Goal: Find specific page/section: Find specific page/section

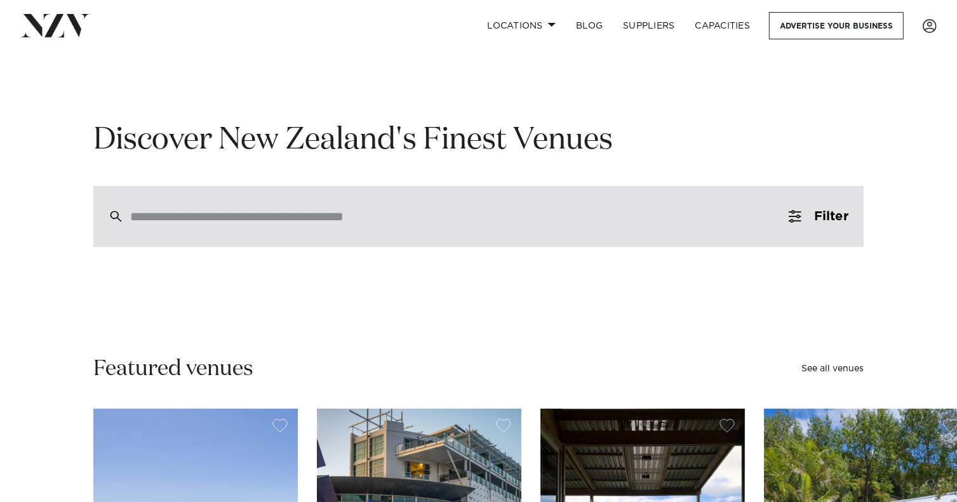
click at [334, 219] on input "search" at bounding box center [451, 217] width 643 height 14
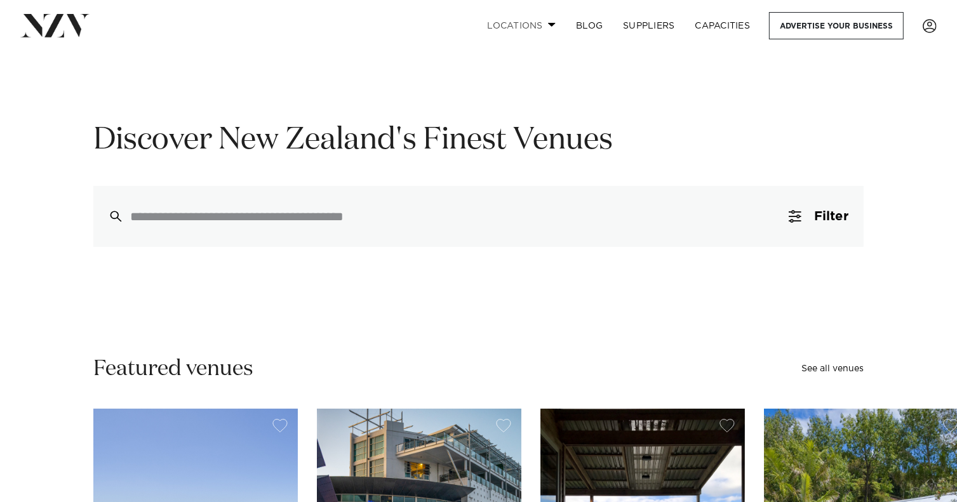
click at [546, 27] on link "Locations" at bounding box center [521, 25] width 89 height 27
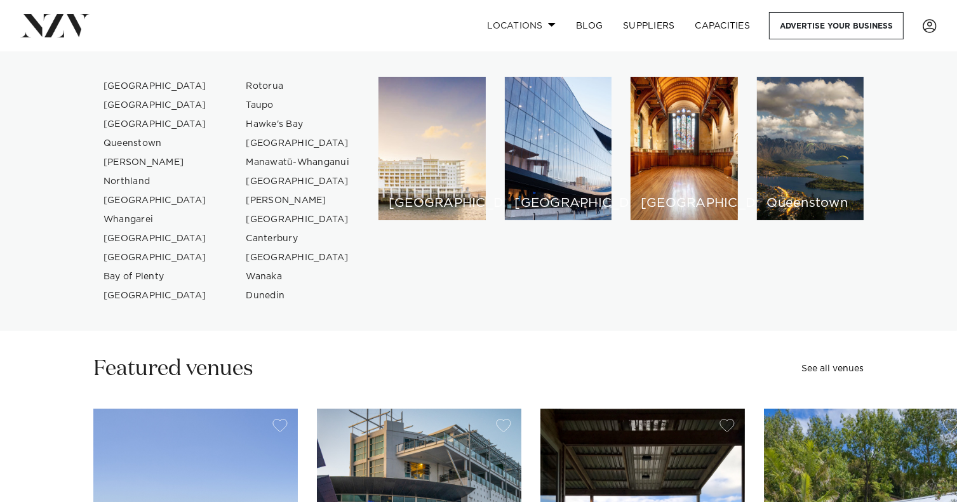
click at [551, 27] on link "Locations" at bounding box center [521, 25] width 89 height 27
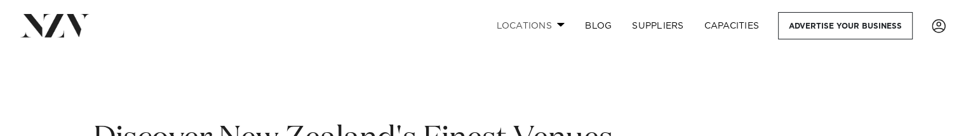
click at [548, 20] on link "Locations" at bounding box center [530, 25] width 89 height 27
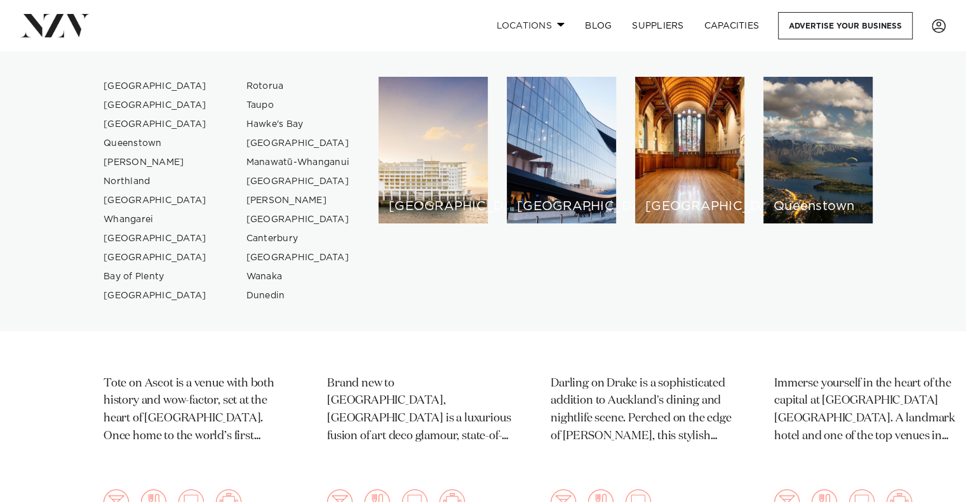
scroll to position [446, 0]
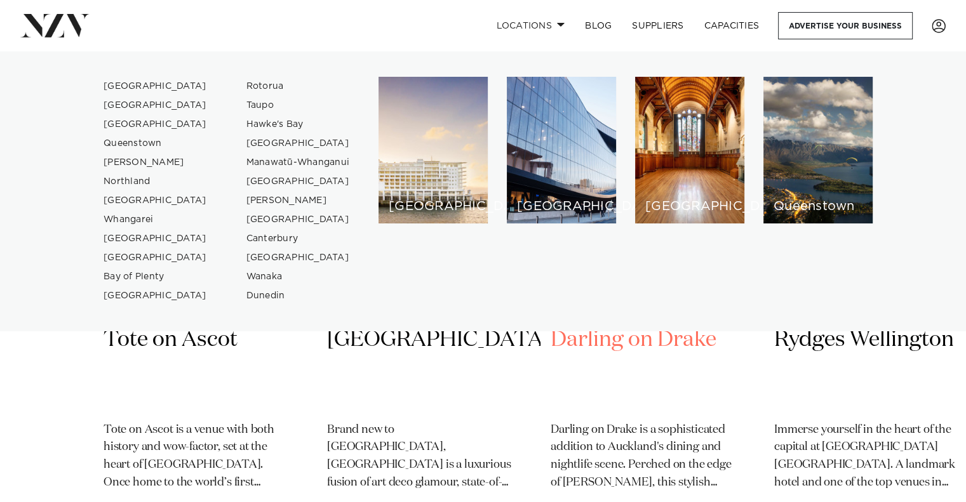
click at [731, 255] on h2 "Darling on Drake" at bounding box center [643, 369] width 184 height 86
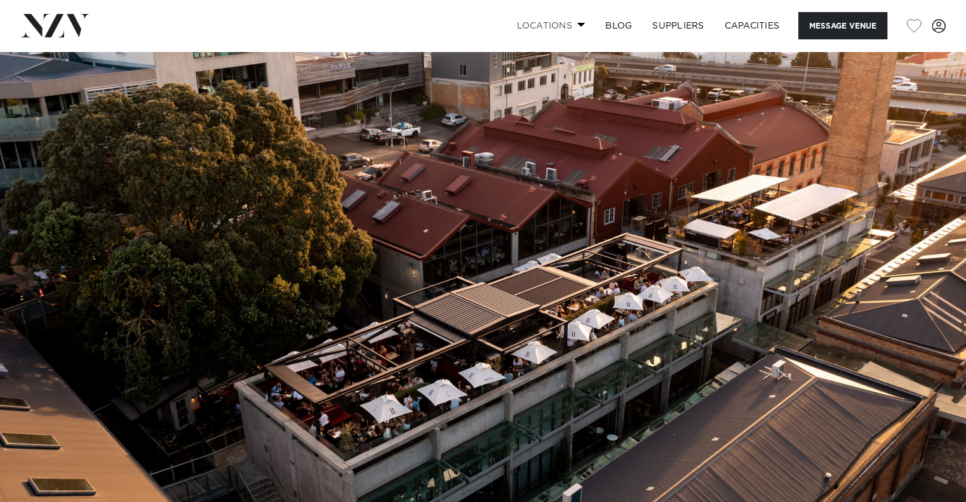
click at [546, 23] on link "Locations" at bounding box center [550, 25] width 89 height 27
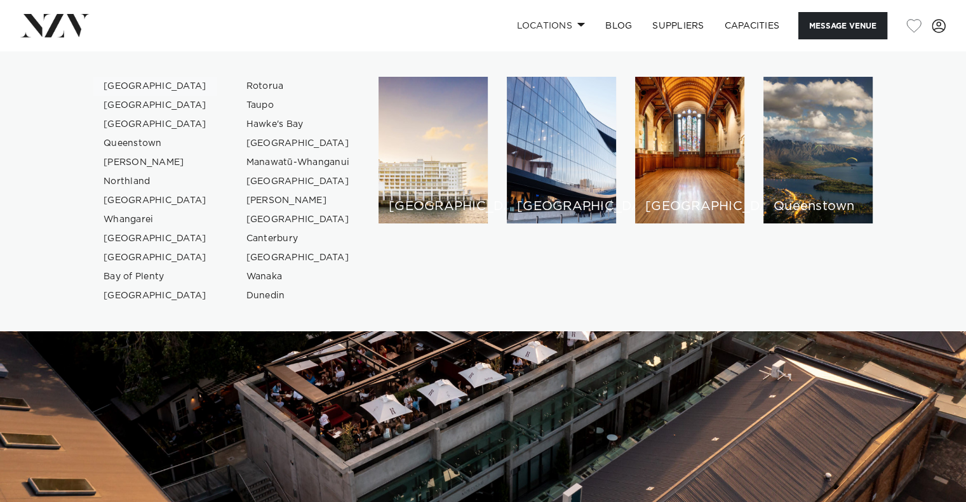
click at [137, 94] on link "[GEOGRAPHIC_DATA]" at bounding box center [155, 86] width 124 height 19
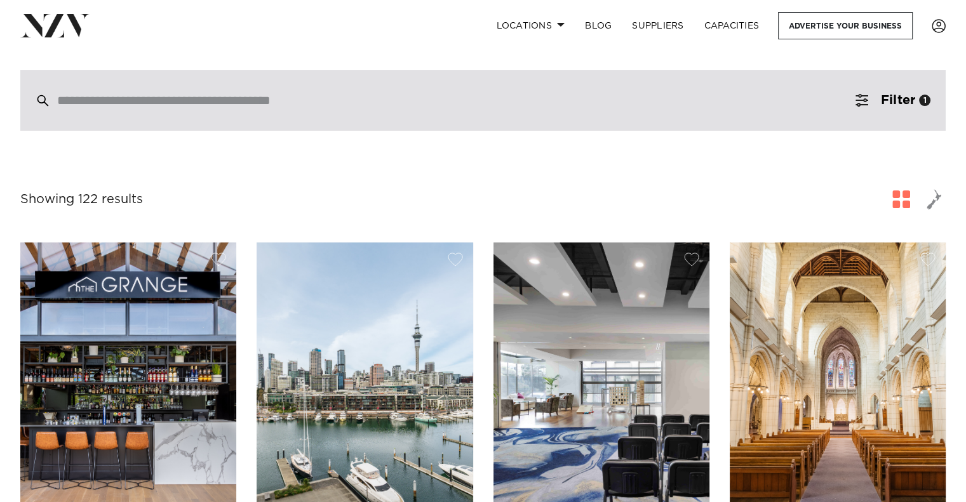
scroll to position [318, 0]
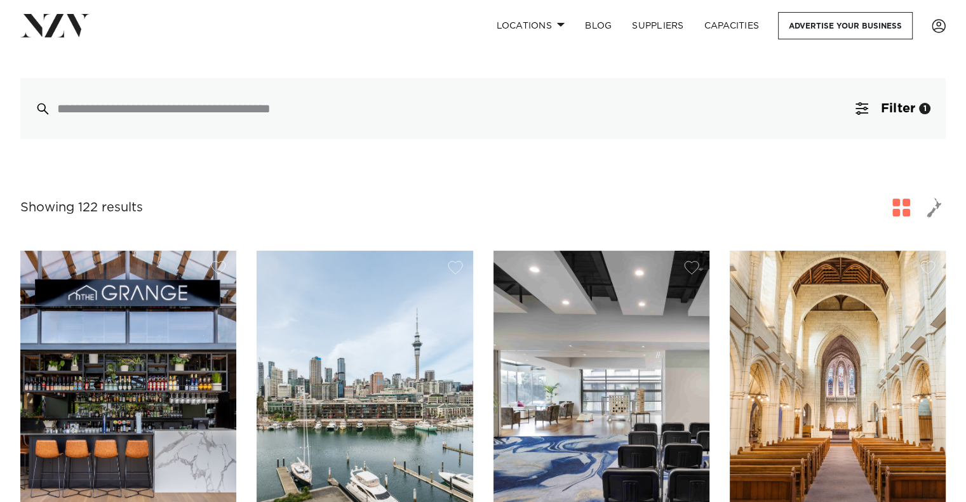
click at [71, 21] on img at bounding box center [54, 25] width 69 height 23
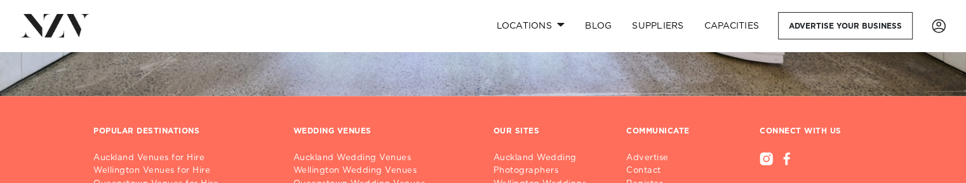
scroll to position [26760, 0]
